Goal: Transaction & Acquisition: Purchase product/service

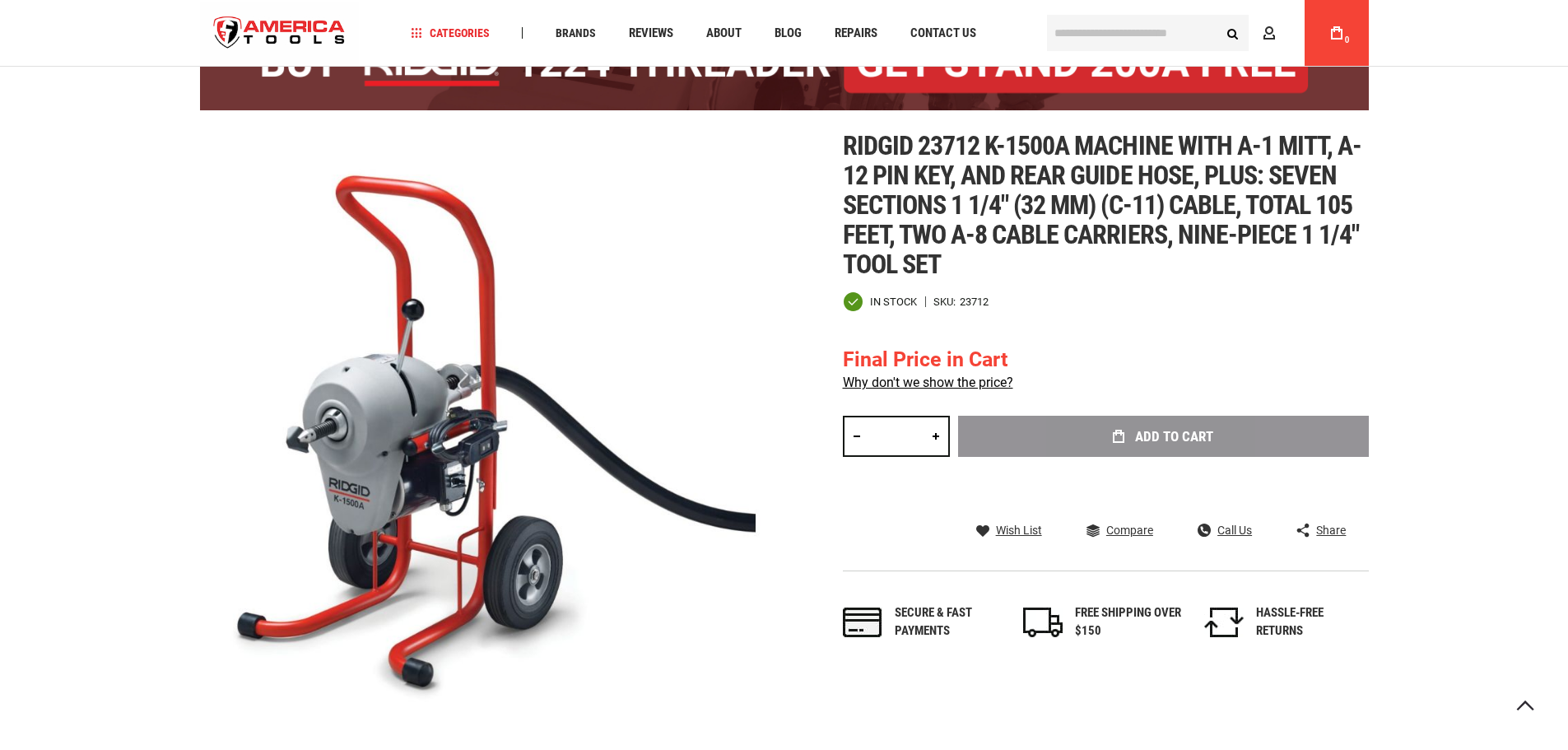
scroll to position [152, 0]
click at [1169, 447] on div "Add to Cart" at bounding box center [1163, 460] width 410 height 91
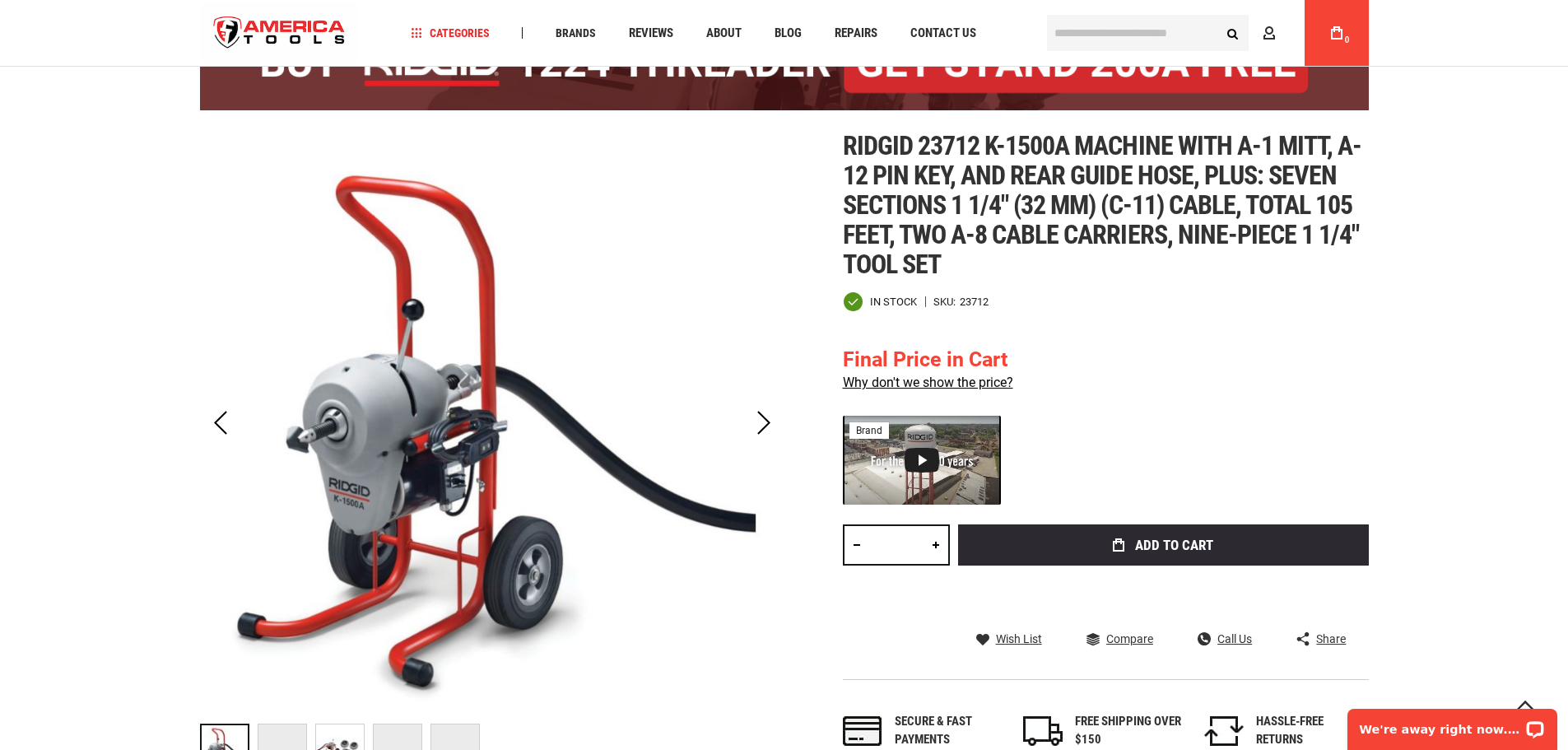
scroll to position [0, 0]
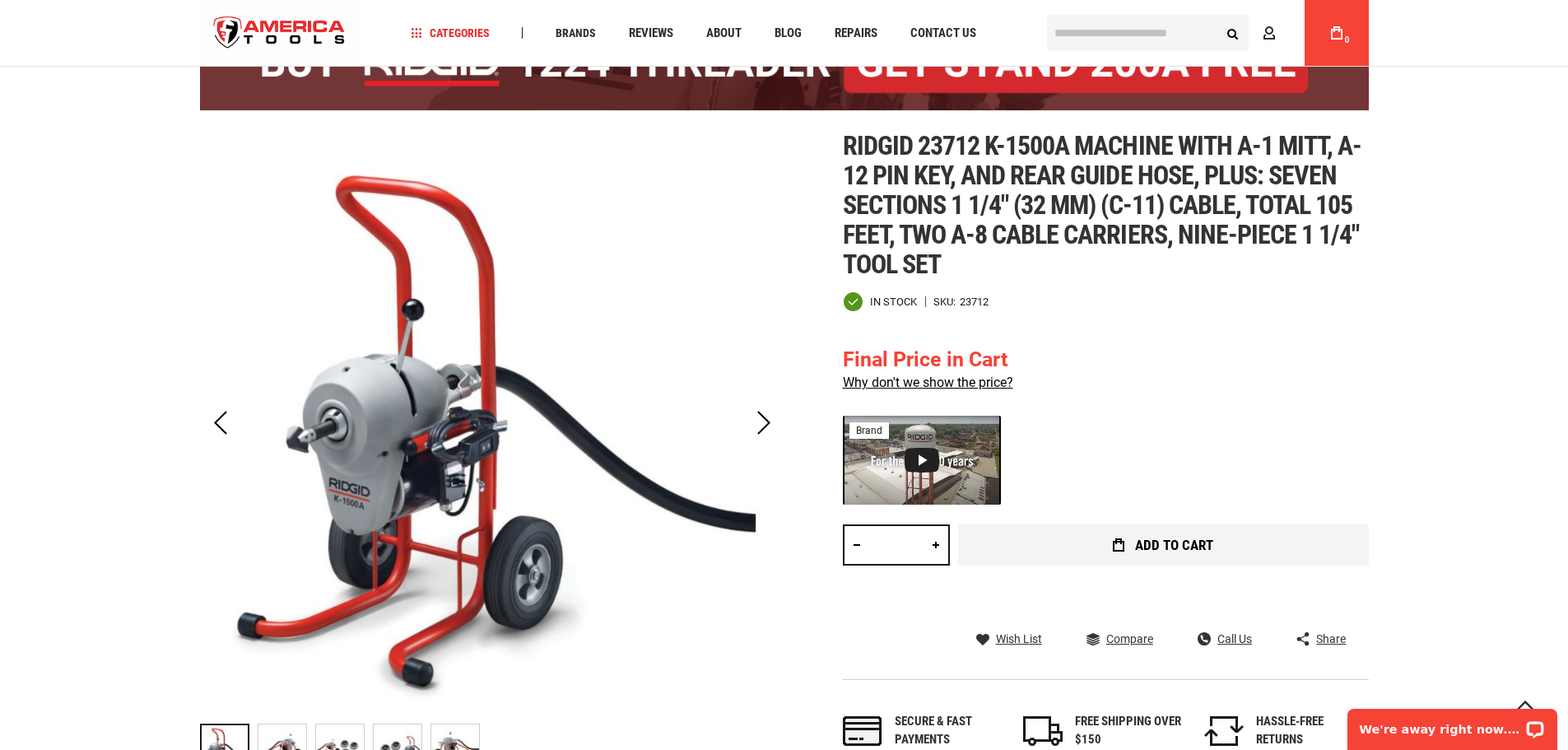
click at [1145, 546] on span "Add to Cart" at bounding box center [1174, 545] width 78 height 14
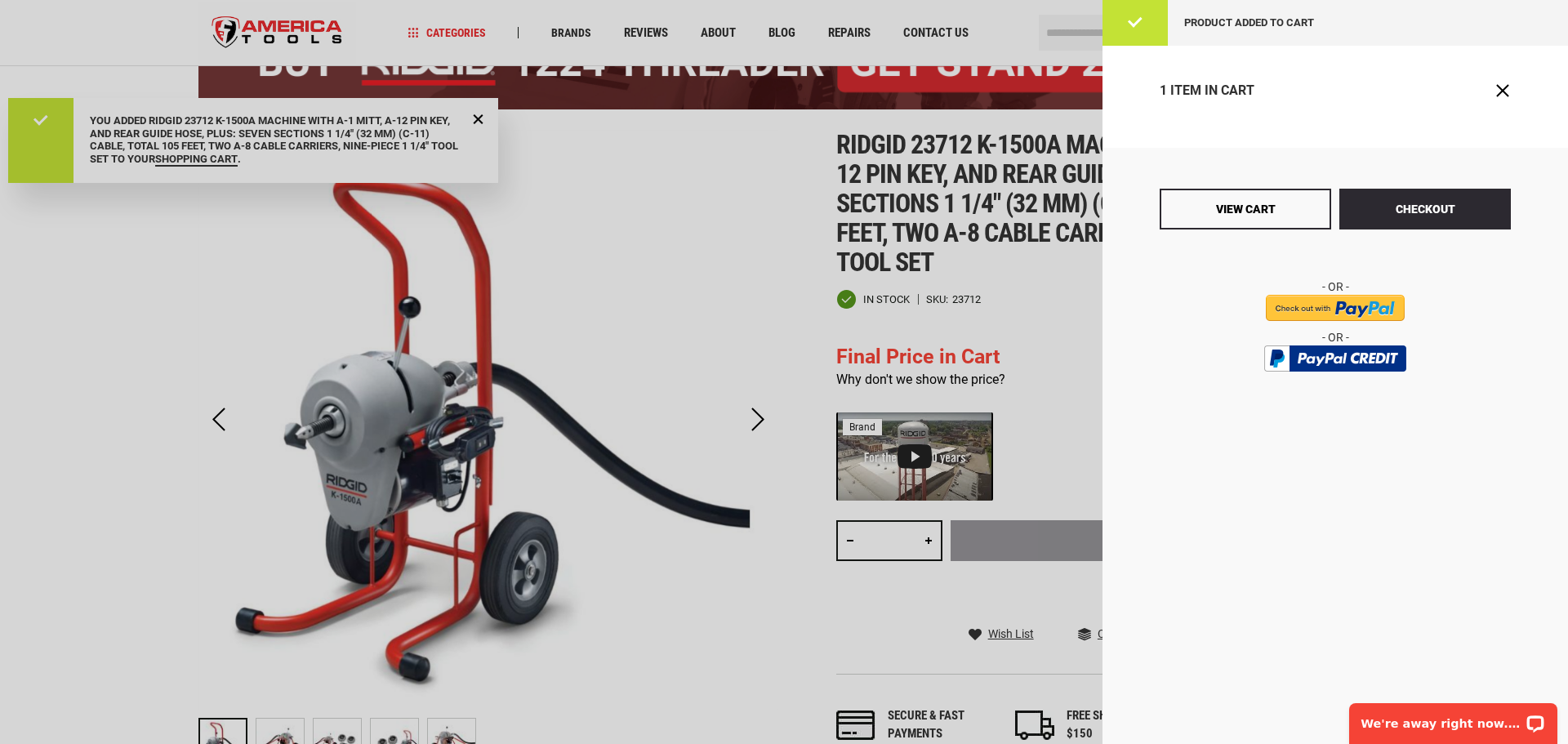
click at [942, 378] on div at bounding box center [784, 372] width 1568 height 744
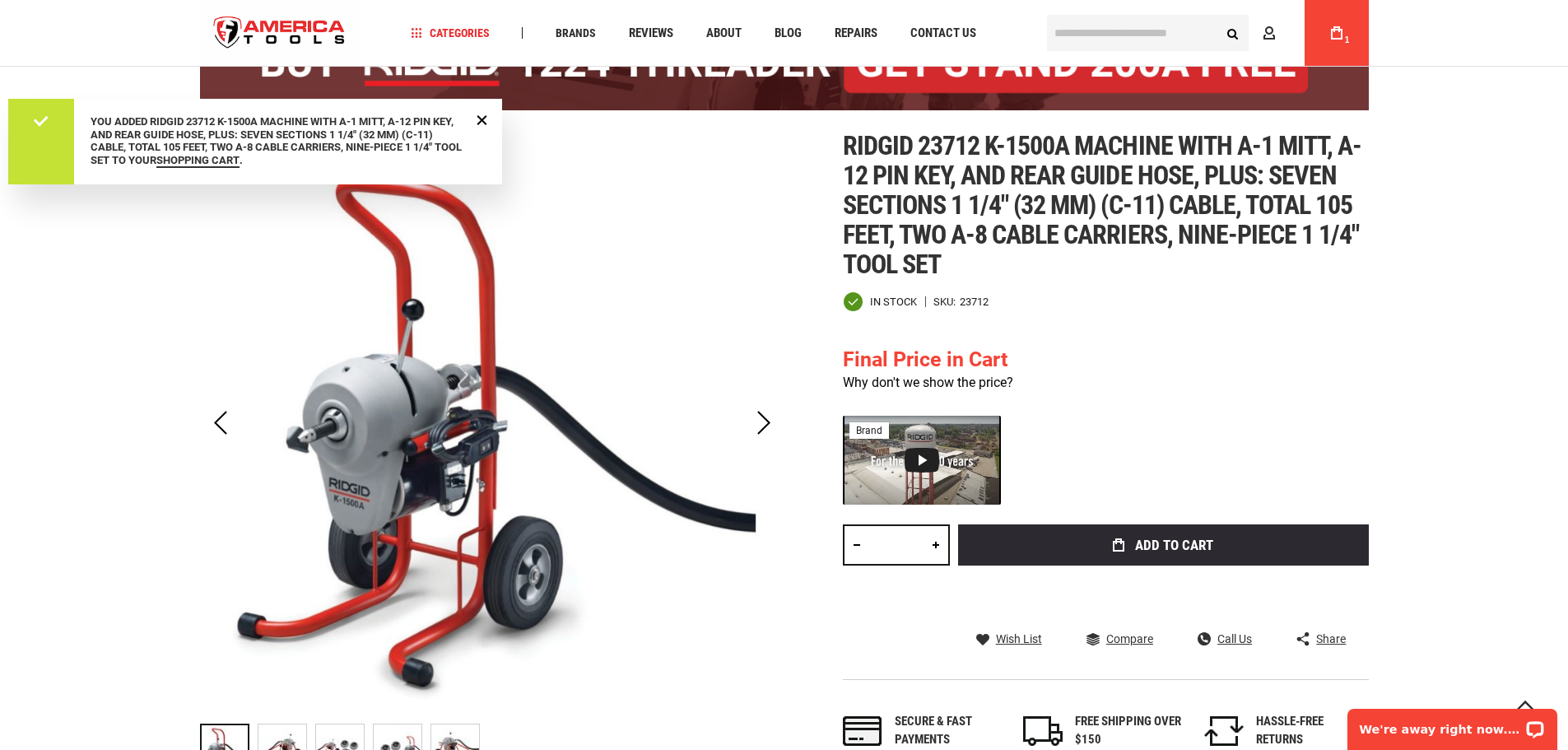
click at [955, 380] on link "Why don't we show the price?" at bounding box center [928, 382] width 171 height 16
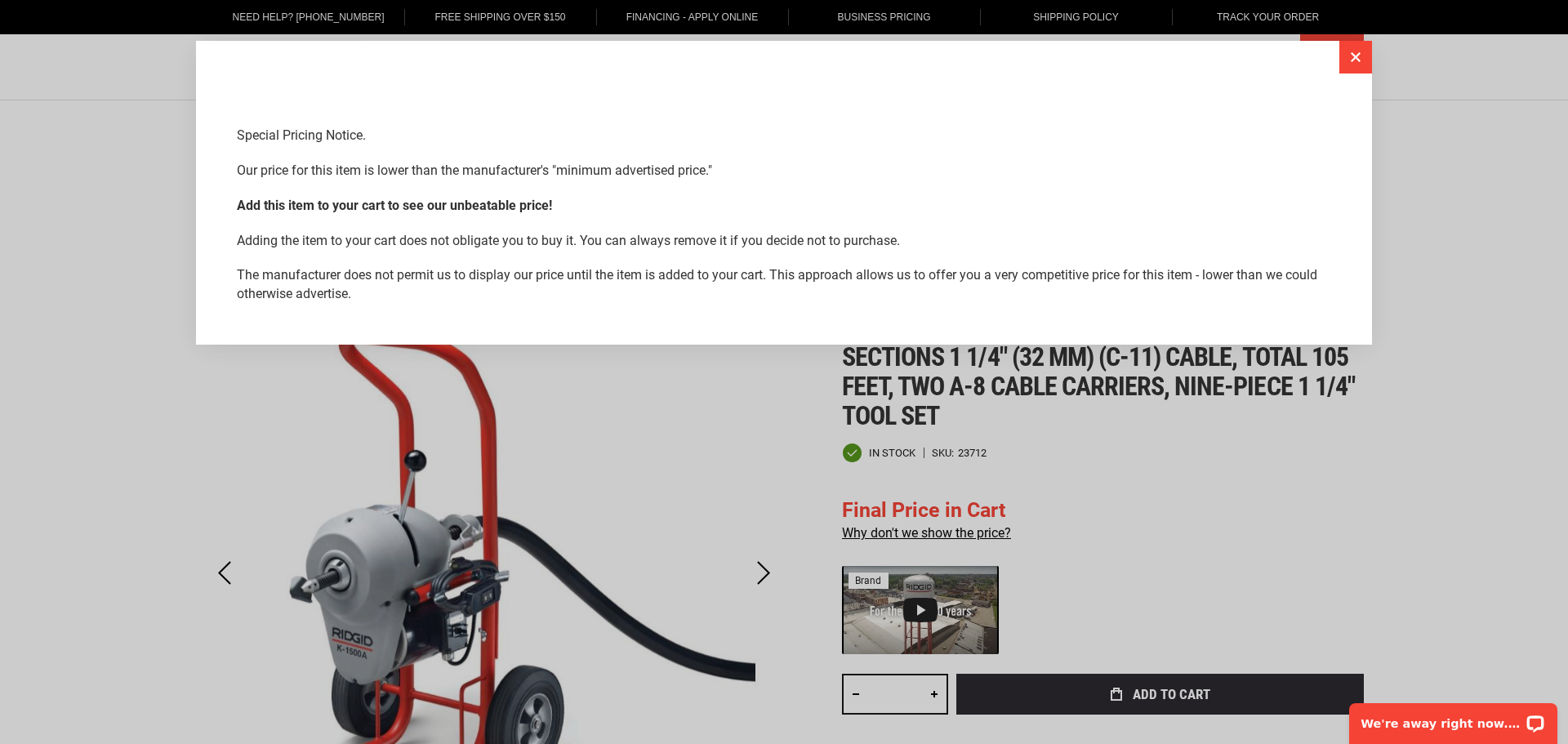
click at [1352, 54] on button "Close" at bounding box center [1356, 57] width 33 height 33
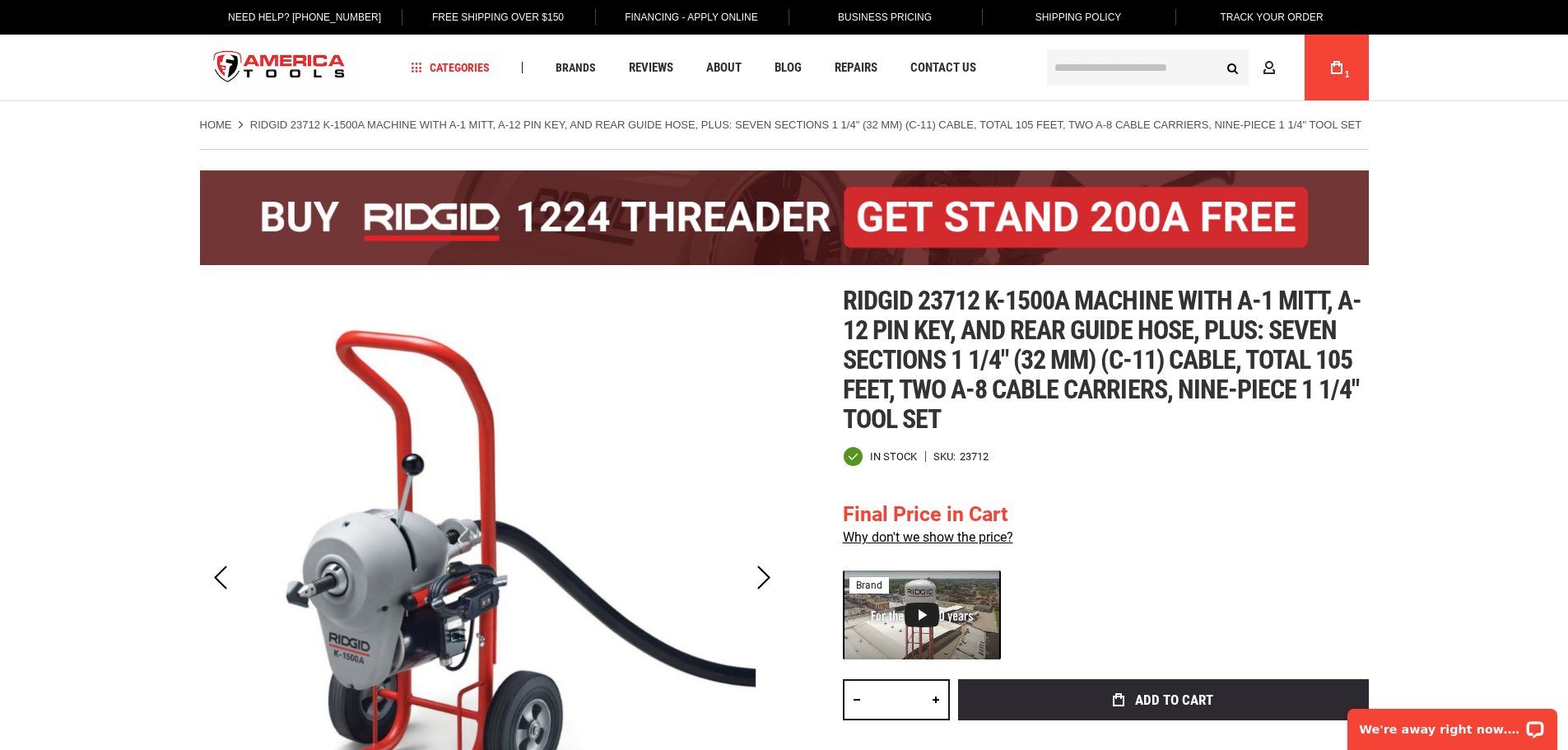
click at [1345, 77] on span "1" at bounding box center [1347, 74] width 5 height 9
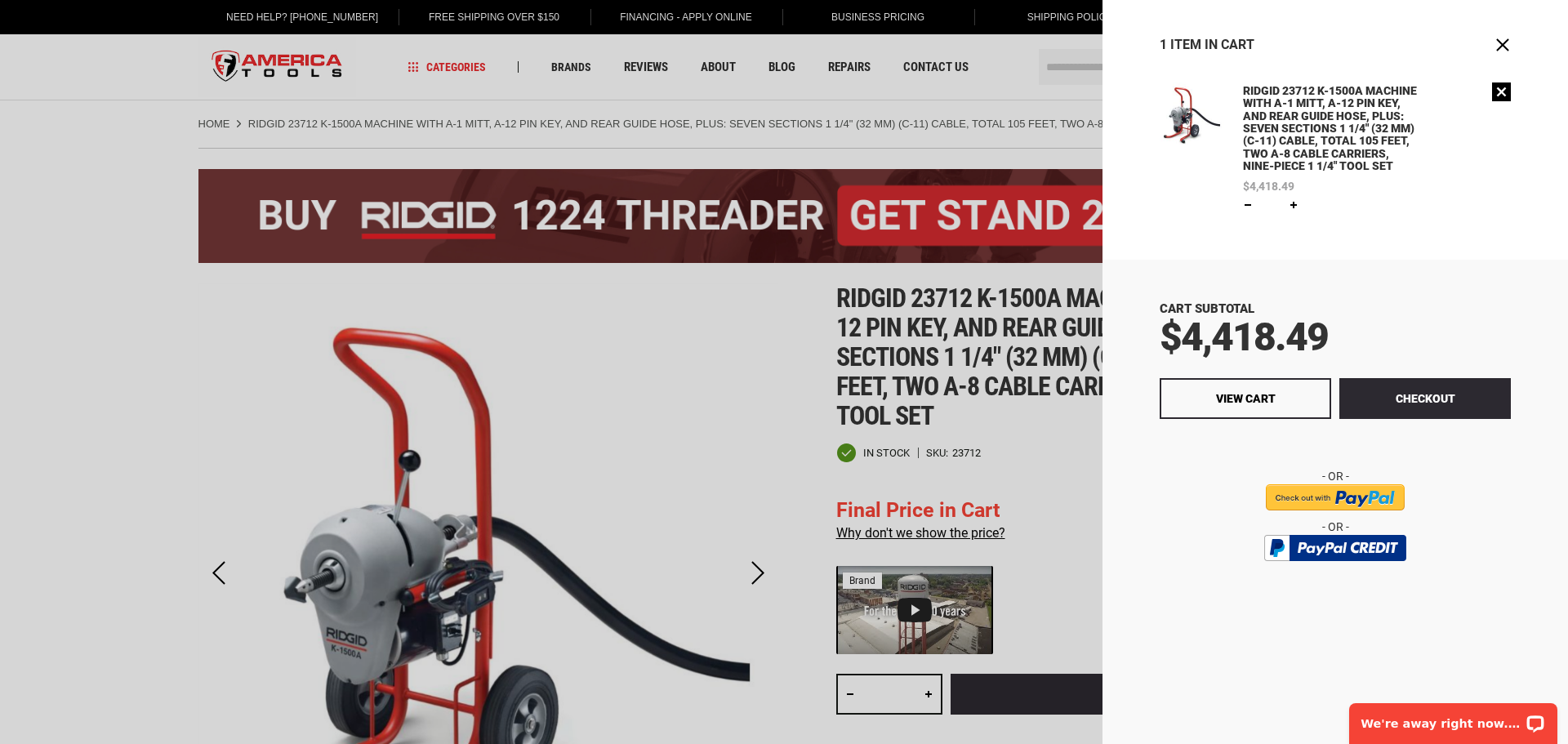
click at [1504, 91] on link "Remove" at bounding box center [1501, 92] width 19 height 19
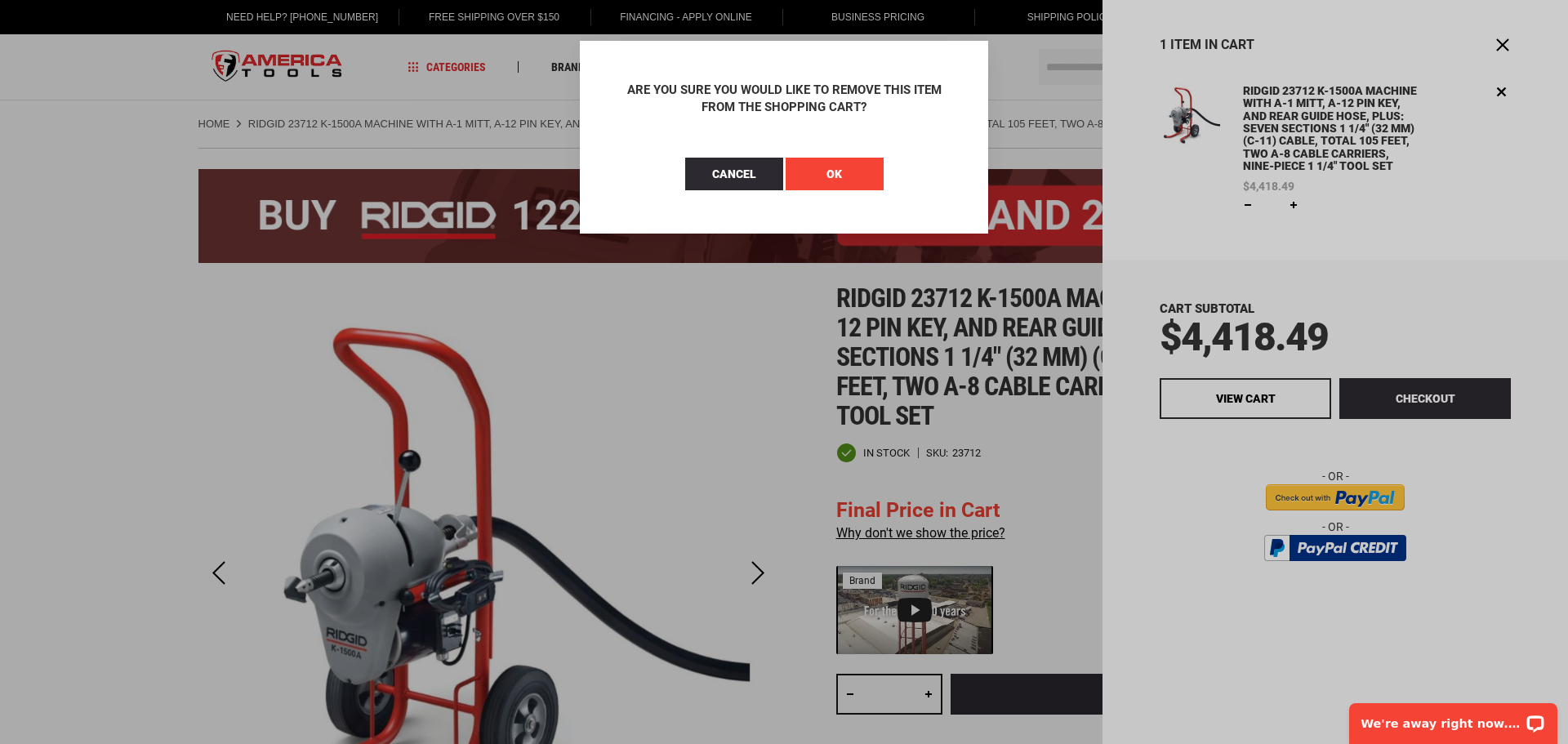
click at [814, 170] on button "OK" at bounding box center [834, 174] width 98 height 33
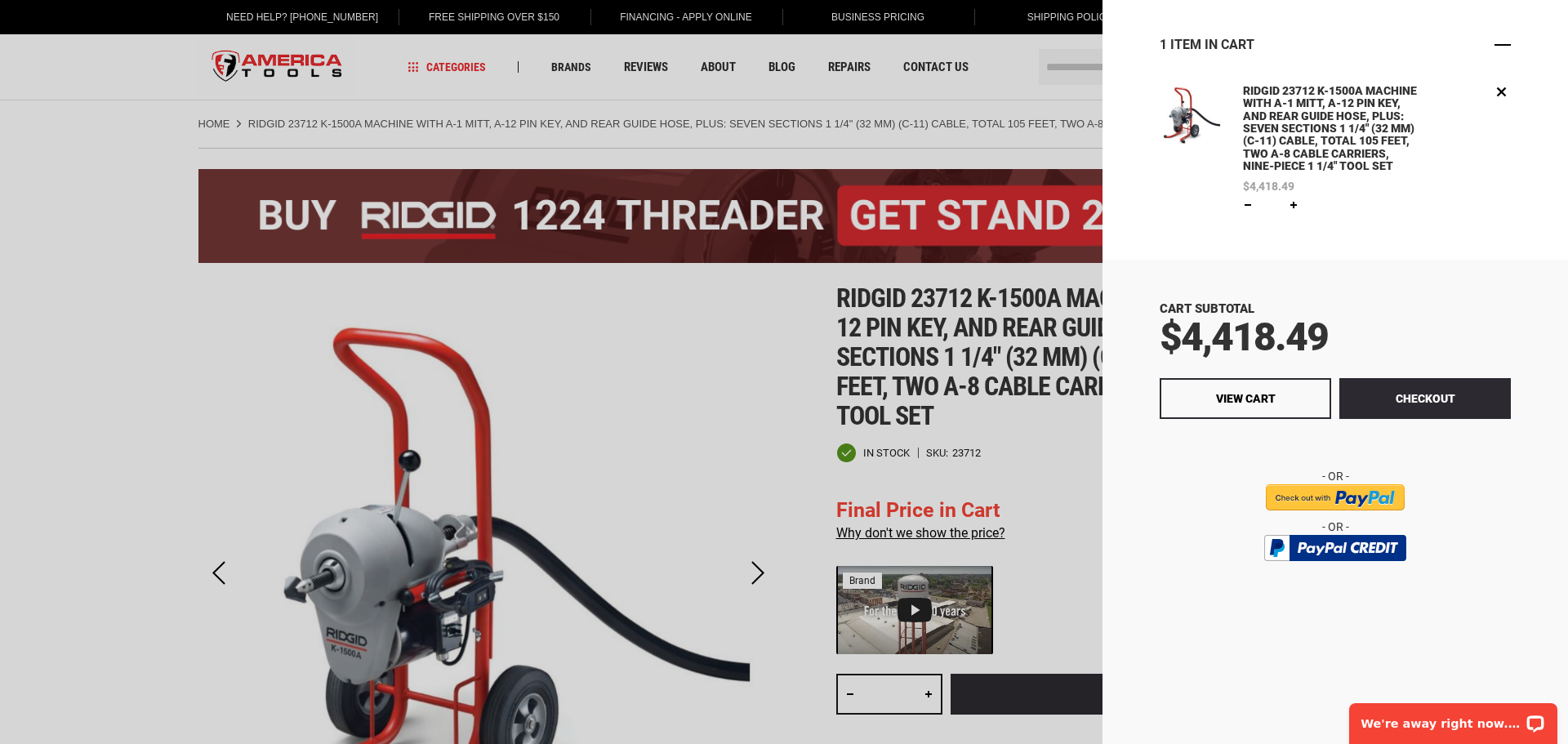
click at [1509, 40] on span "Close" at bounding box center [1503, 45] width 17 height 17
